Goal: Navigation & Orientation: Find specific page/section

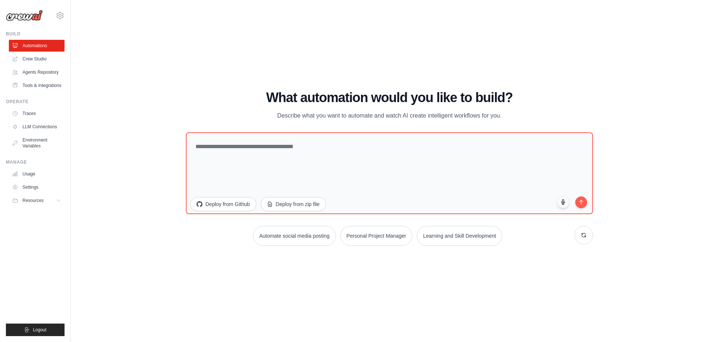
drag, startPoint x: 17, startPoint y: 13, endPoint x: 165, endPoint y: 25, distance: 148.4
click at [165, 25] on div "WALKTHROUGH See how CrewAI works Try a prompt below to see how CrewAI works, or…" at bounding box center [389, 170] width 613 height 327
drag, startPoint x: 28, startPoint y: 17, endPoint x: 185, endPoint y: 56, distance: 162.1
click at [185, 56] on div "WALKTHROUGH See how CrewAI works Try a prompt below to see how CrewAI works, or…" at bounding box center [389, 170] width 613 height 327
